Goal: Task Accomplishment & Management: Use online tool/utility

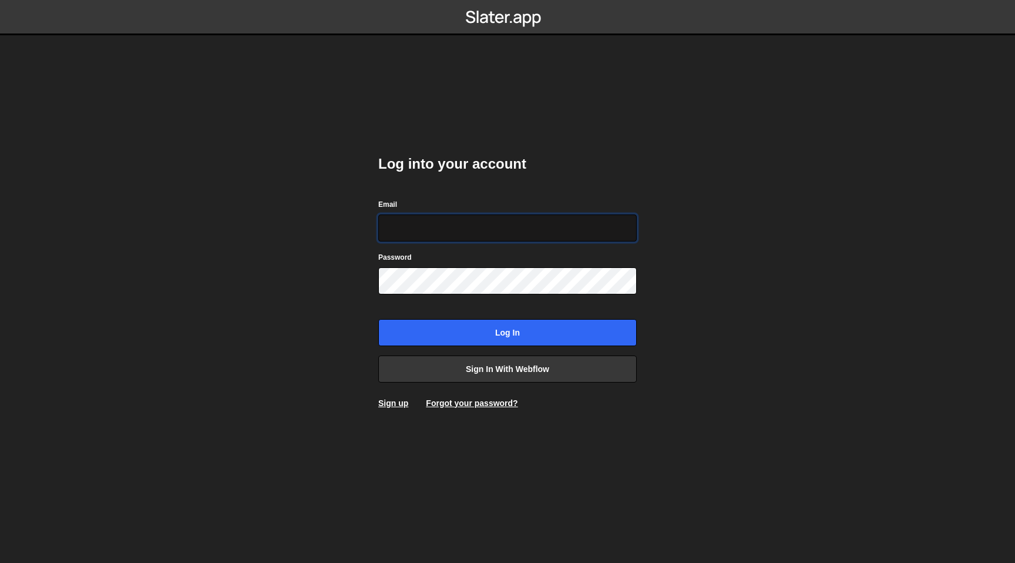
type input "hello@meetpilou.com"
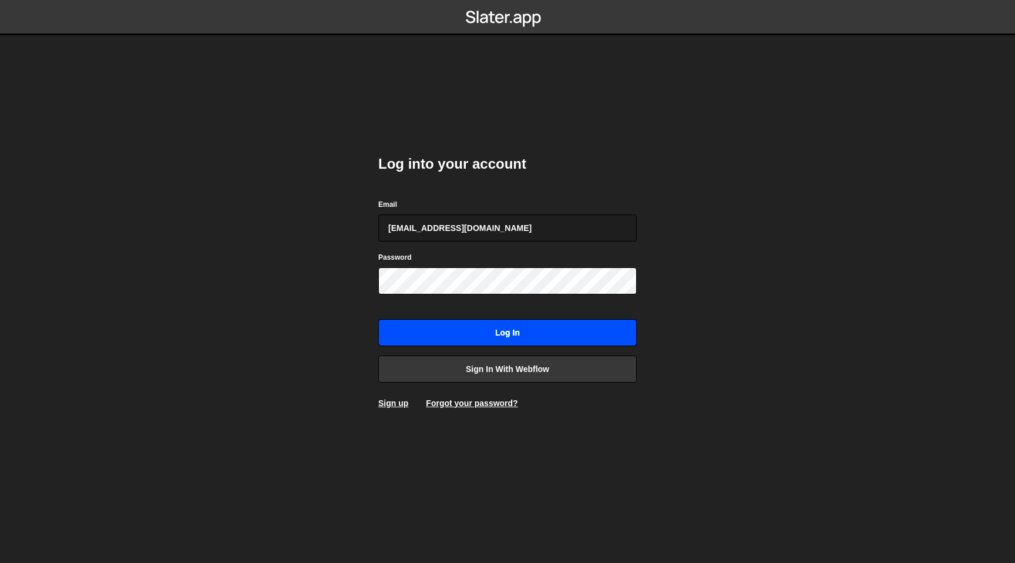
click at [480, 338] on input "Log in" at bounding box center [507, 332] width 258 height 27
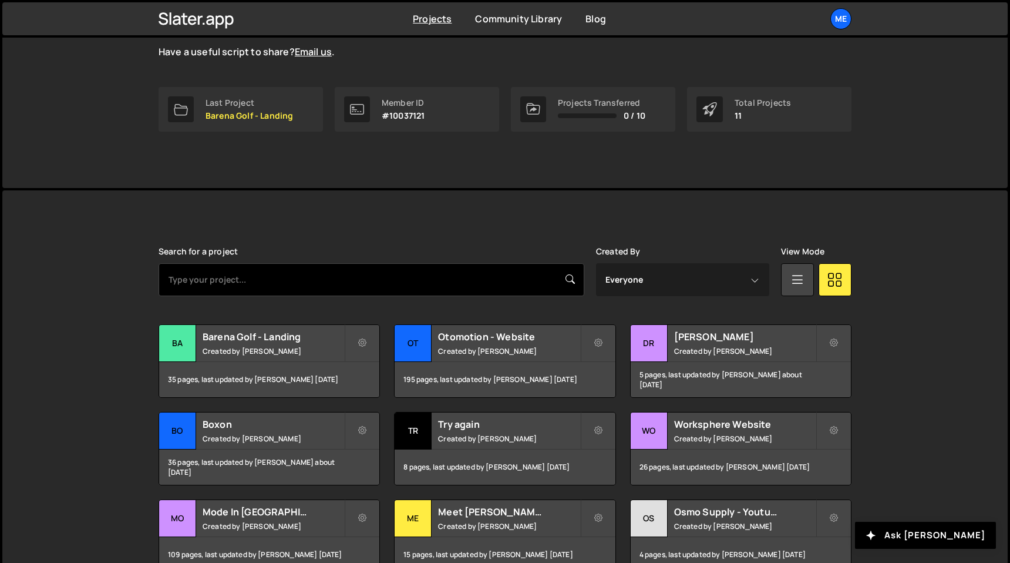
scroll to position [170, 0]
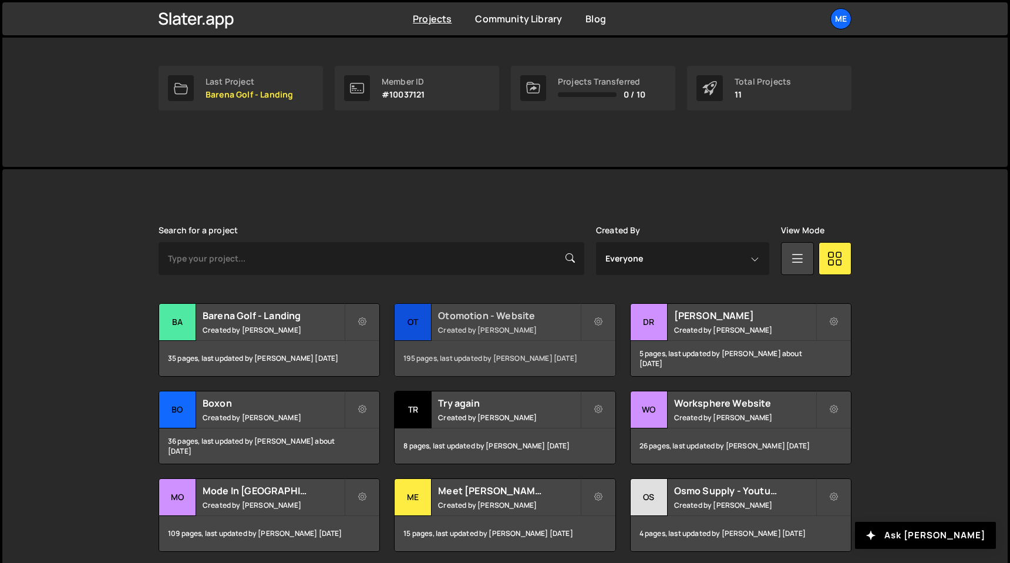
click at [539, 317] on h2 "Otomotion - Website" at bounding box center [509, 315] width 142 height 13
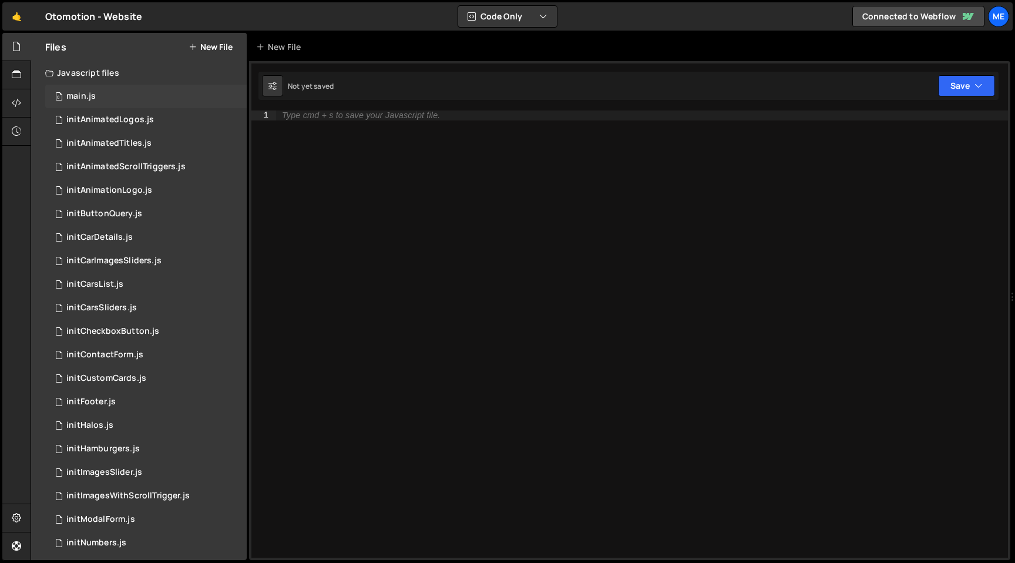
click at [102, 92] on div "0 main.js 0" at bounding box center [145, 96] width 201 height 23
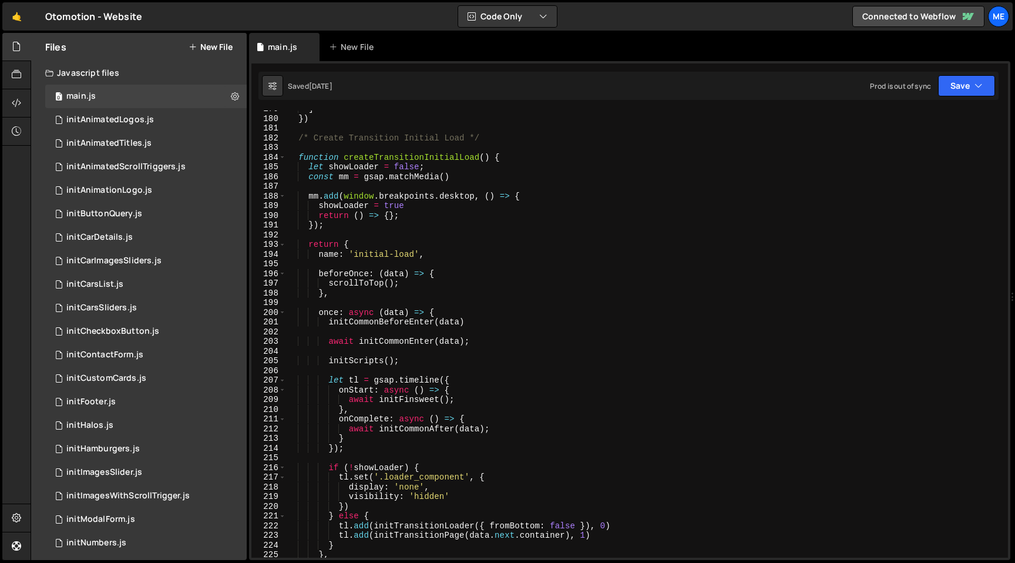
scroll to position [1740, 0]
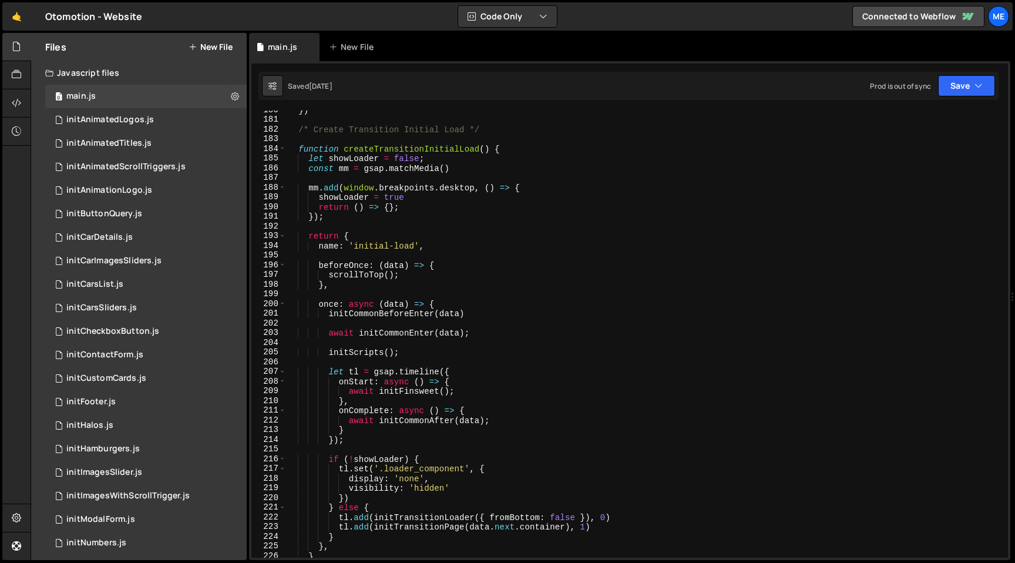
click at [350, 280] on div "}) /* Create Transition Initial Load */ function createTransitionInitialLoad ( …" at bounding box center [644, 338] width 717 height 466
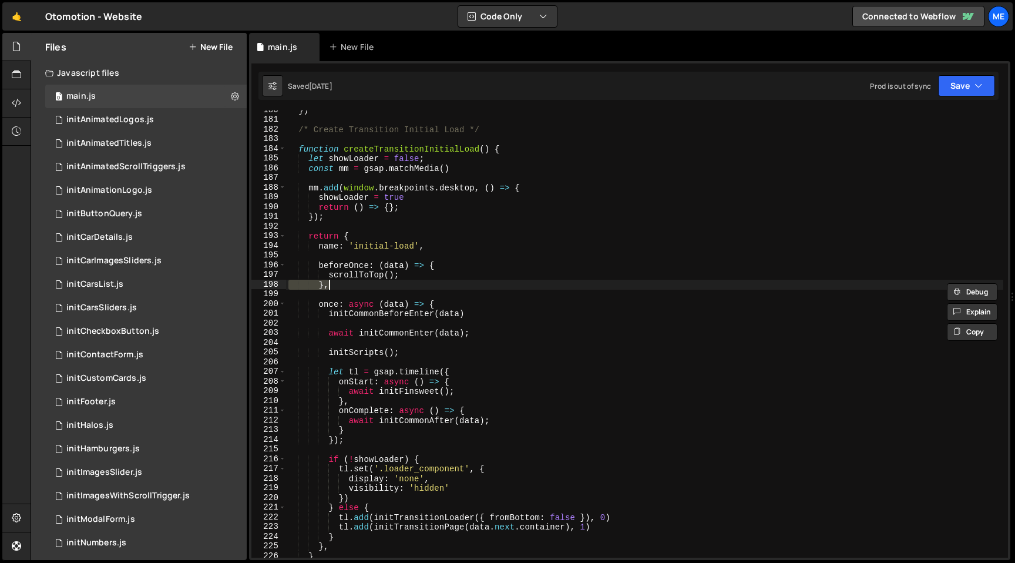
click at [351, 275] on div "}) /* Create Transition Initial Load */ function createTransitionInitialLoad ( …" at bounding box center [644, 338] width 717 height 466
type textarea "scrollToTop();"
click at [351, 275] on div "}) /* Create Transition Initial Load */ function createTransitionInitialLoad ( …" at bounding box center [644, 338] width 717 height 466
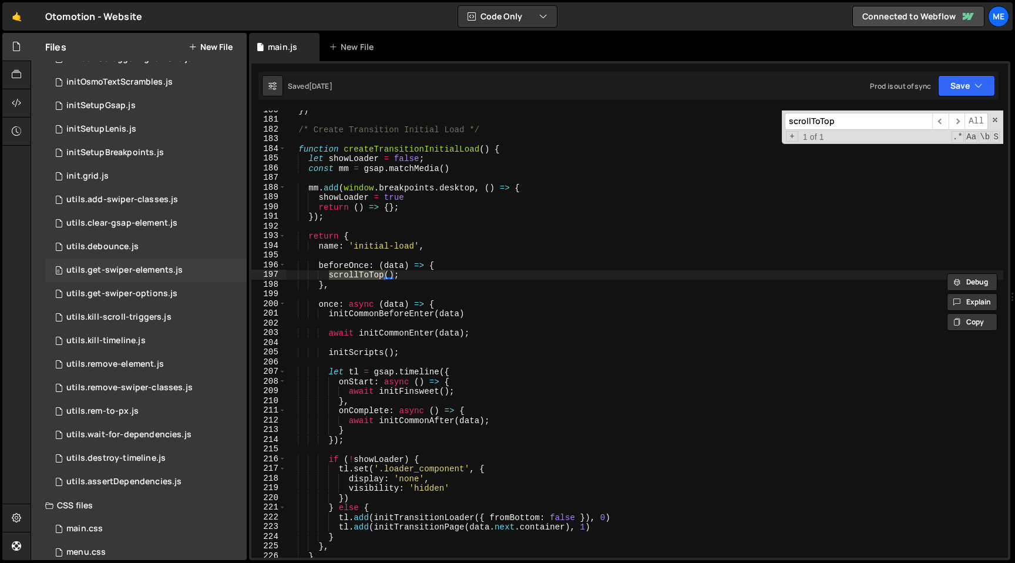
scroll to position [1024, 0]
click at [137, 324] on div "0 utils.kill-scroll-triggers.js 0" at bounding box center [145, 316] width 201 height 23
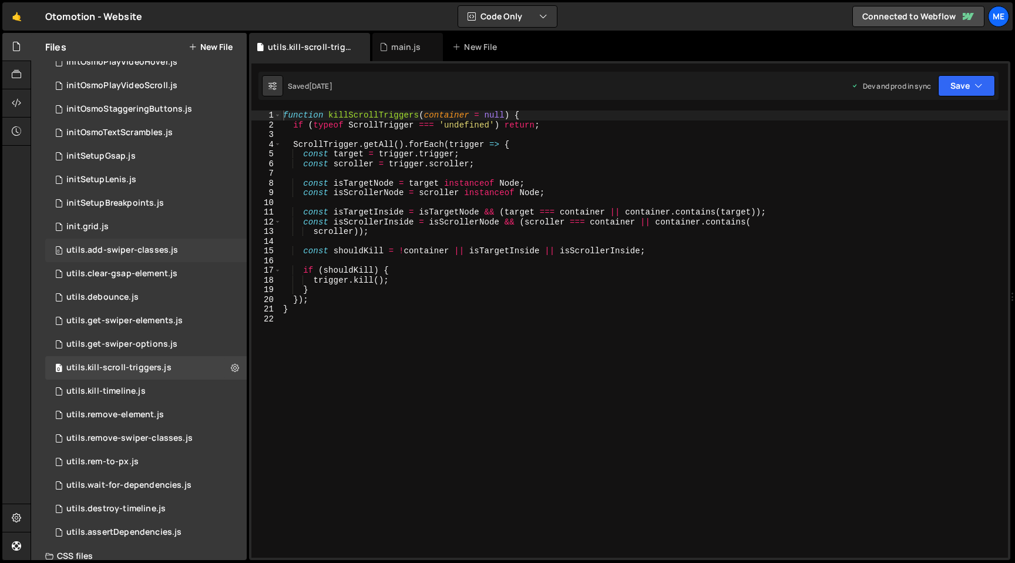
scroll to position [967, 0]
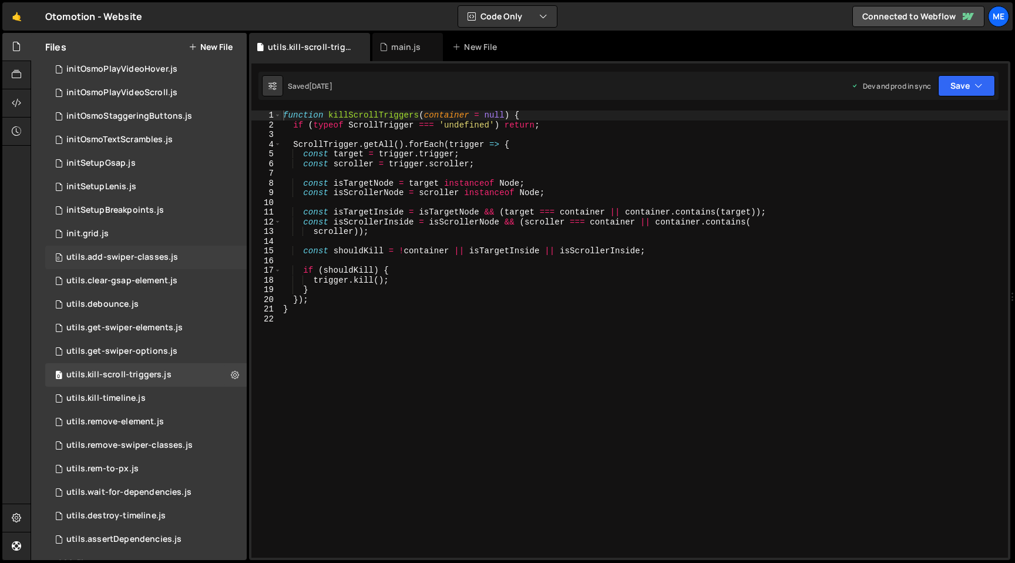
click at [138, 190] on div "0 initSetupLenis.js 0" at bounding box center [145, 186] width 201 height 23
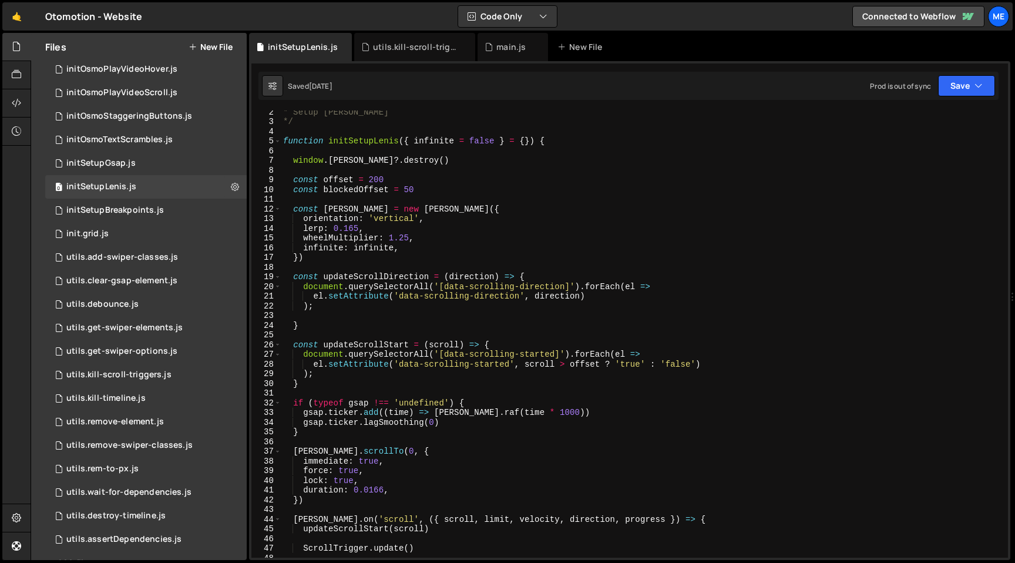
scroll to position [388, 0]
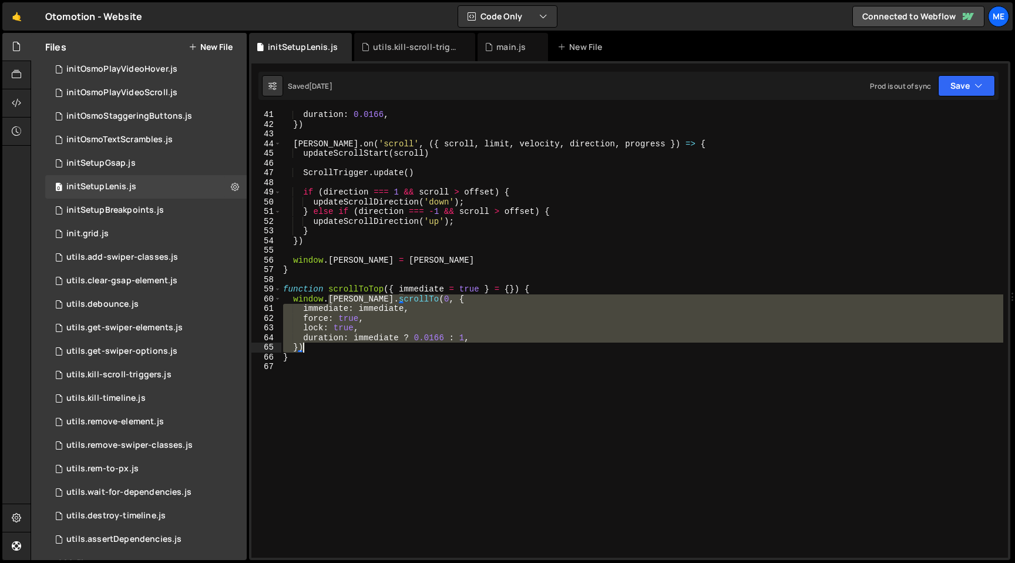
drag, startPoint x: 330, startPoint y: 298, endPoint x: 342, endPoint y: 350, distance: 53.6
click at [342, 350] on div "duration : 0.0166 , }) lenis . on ( 'scroll' , ({ scroll , limit , velocity , d…" at bounding box center [642, 343] width 722 height 466
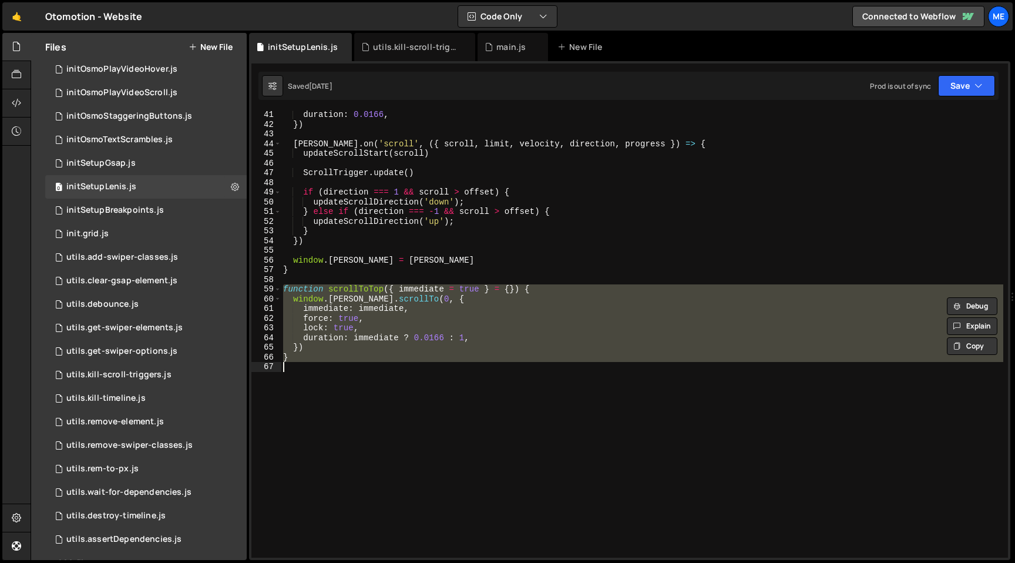
drag, startPoint x: 284, startPoint y: 289, endPoint x: 311, endPoint y: 374, distance: 89.3
click at [311, 374] on div "duration : 0.0166 , }) lenis . on ( 'scroll' , ({ scroll , limit , velocity , d…" at bounding box center [642, 343] width 722 height 466
type textarea "}"
